Goal: Task Accomplishment & Management: Manage account settings

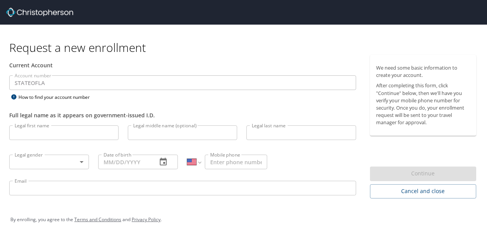
select select "US"
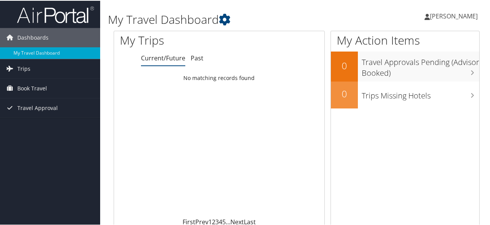
click at [454, 14] on span "[PERSON_NAME]" at bounding box center [454, 15] width 48 height 8
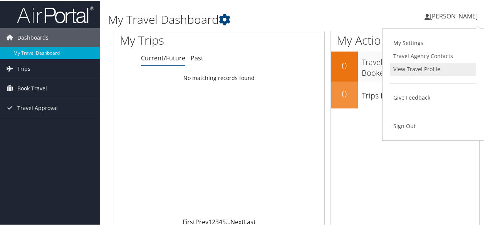
click at [432, 65] on link "View Travel Profile" at bounding box center [433, 68] width 86 height 13
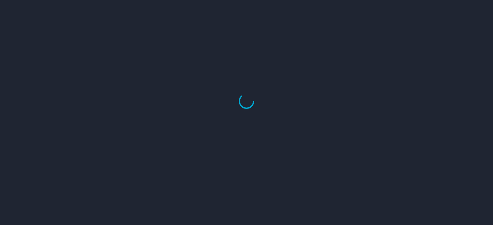
select select "US"
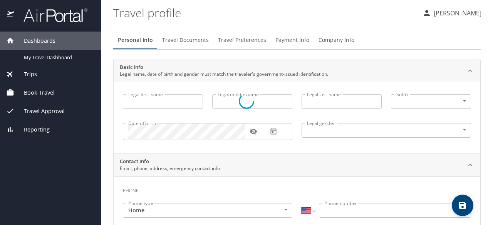
type input "Justin"
type input "Todd"
type input "Coco"
type input "Male"
select select "US"
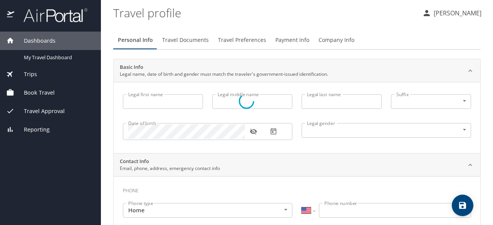
select select "US"
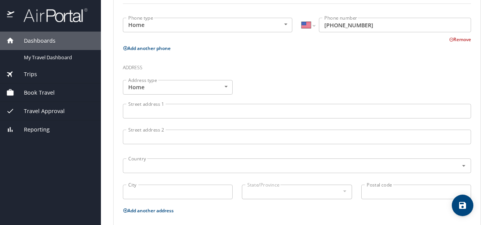
scroll to position [237, 0]
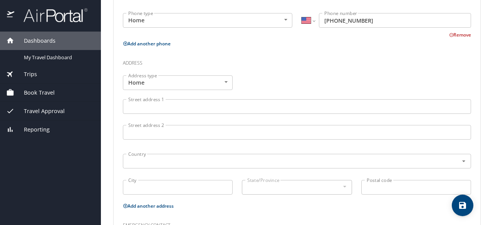
click at [193, 111] on input "Street address 1" at bounding box center [297, 106] width 348 height 15
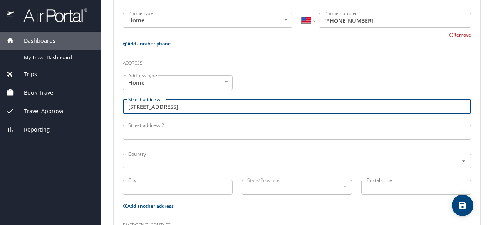
type input "637 MP Cutoff Road"
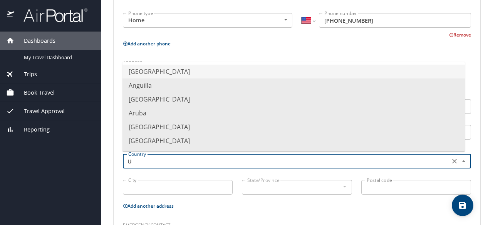
click at [211, 77] on li "United States of America" at bounding box center [294, 72] width 343 height 14
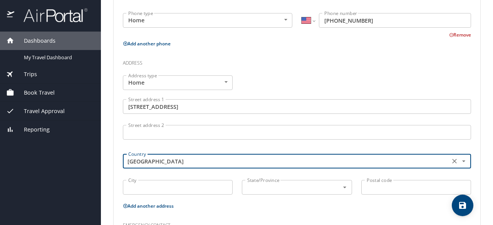
type input "United States of America"
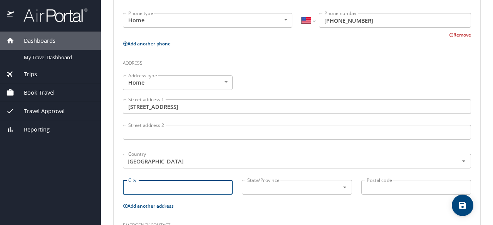
click at [185, 185] on input "City" at bounding box center [178, 187] width 110 height 15
type input "Moreauville"
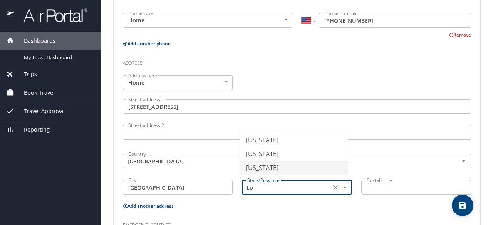
click at [261, 168] on li "Louisiana" at bounding box center [294, 168] width 108 height 14
type input "Louisiana"
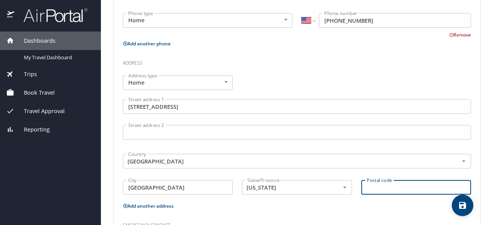
click at [394, 190] on input "Postal code" at bounding box center [416, 187] width 110 height 15
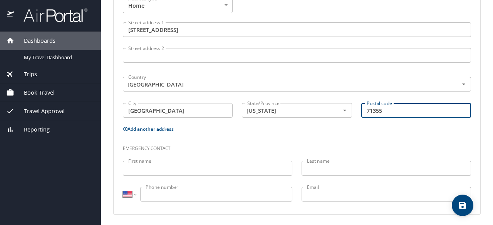
type input "71355"
click at [357, 130] on p "Add another address" at bounding box center [297, 129] width 348 height 10
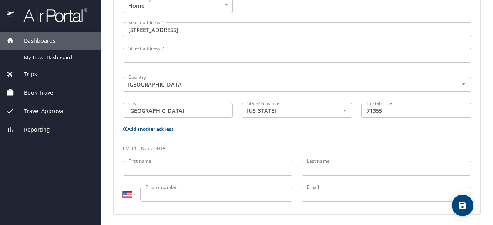
click at [281, 163] on input "First name" at bounding box center [208, 168] width 170 height 15
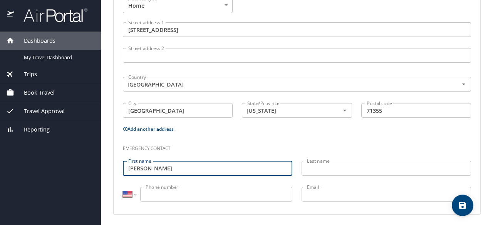
type input "Erica"
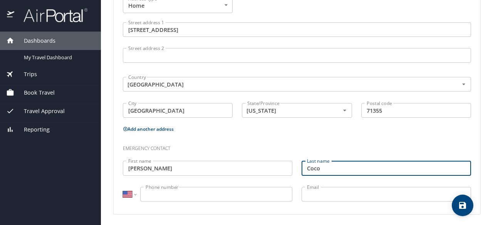
type input "Coco"
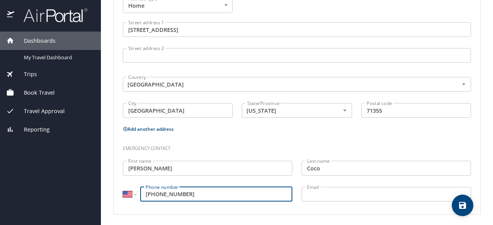
type input "(318) 305-5778"
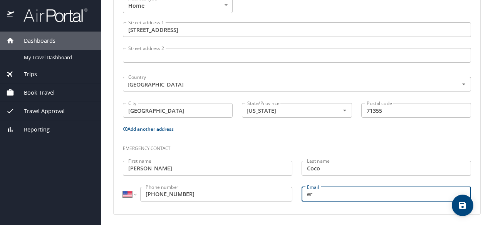
type input "e"
type input "ericalfirmin@gmail.com"
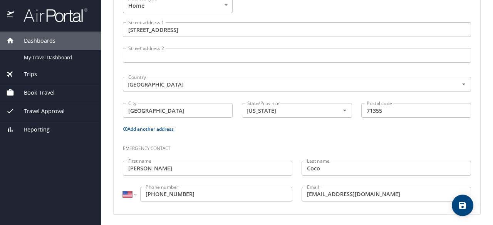
click at [401, 141] on h3 "Emergency contact" at bounding box center [297, 146] width 348 height 13
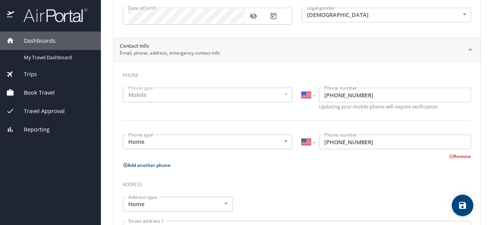
scroll to position [0, 0]
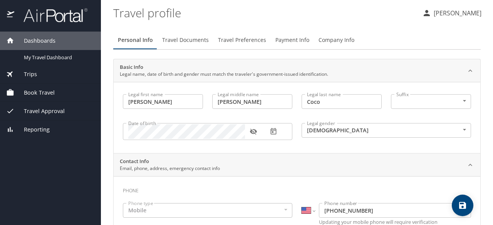
click at [468, 202] on span "save" at bounding box center [463, 205] width 22 height 9
select select "US"
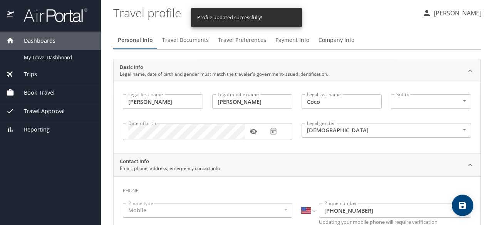
select select "US"
click at [244, 43] on span "Travel Preferences" at bounding box center [242, 40] width 48 height 10
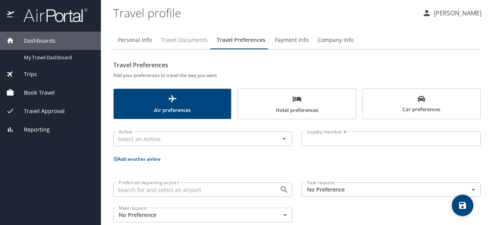
click at [201, 44] on span "Travel Documents" at bounding box center [184, 40] width 47 height 10
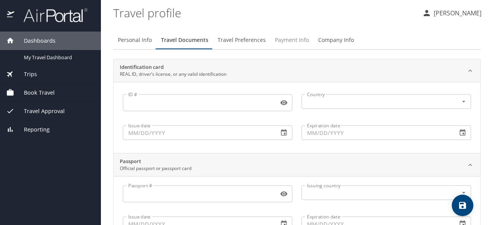
click at [294, 42] on span "Payment Info" at bounding box center [292, 40] width 34 height 10
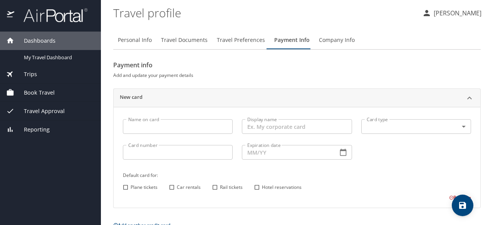
click at [338, 42] on span "Company Info" at bounding box center [337, 40] width 36 height 10
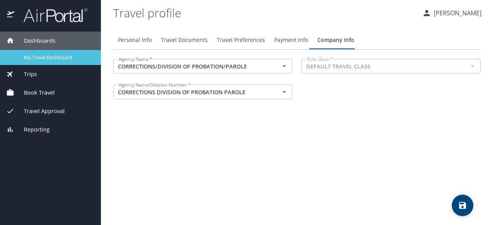
click at [45, 57] on span "My Travel Dashboard" at bounding box center [58, 57] width 68 height 7
